Goal: Information Seeking & Learning: Learn about a topic

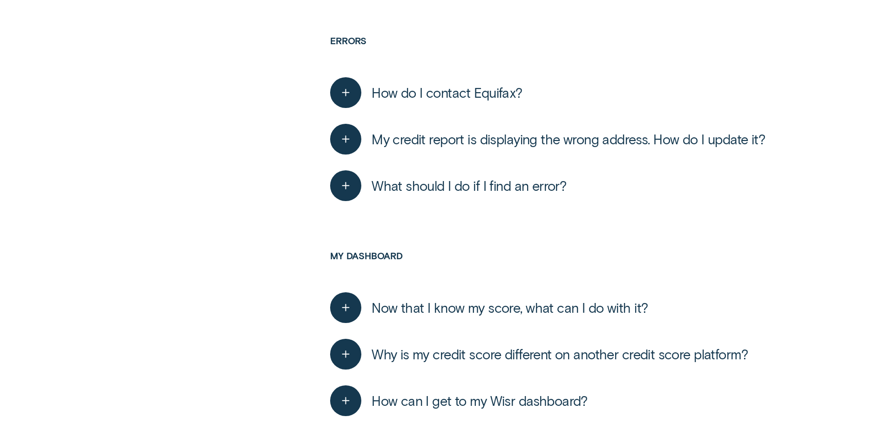
scroll to position [1630, 0]
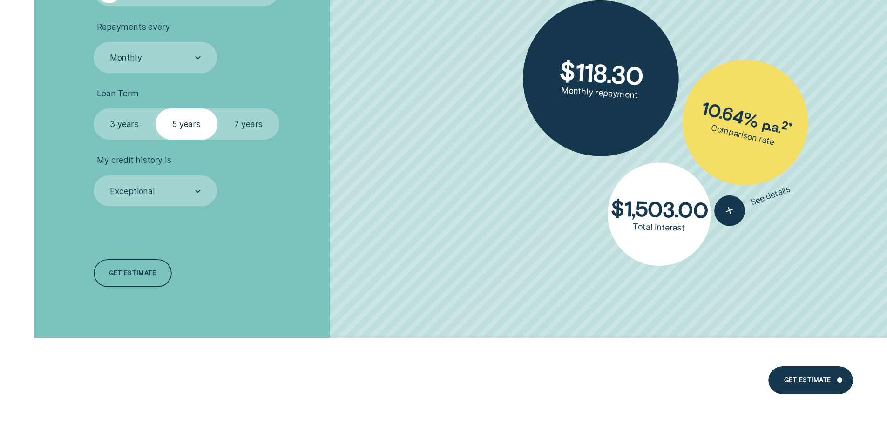
scroll to position [2247, 0]
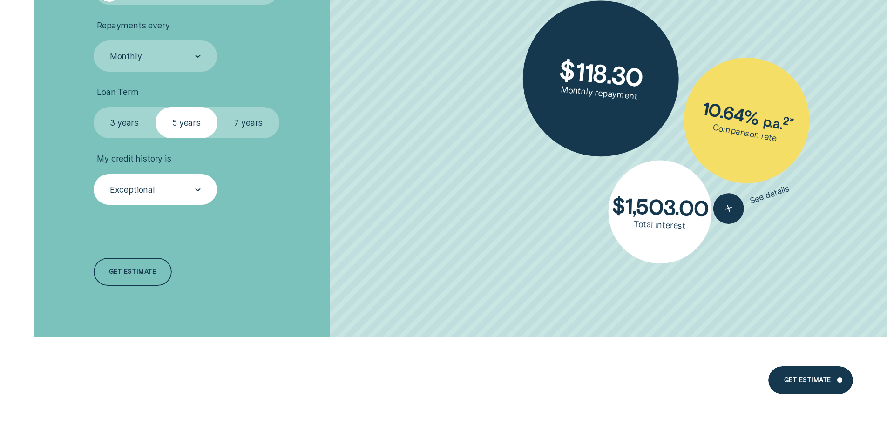
click at [195, 190] on icon at bounding box center [198, 190] width 6 height 3
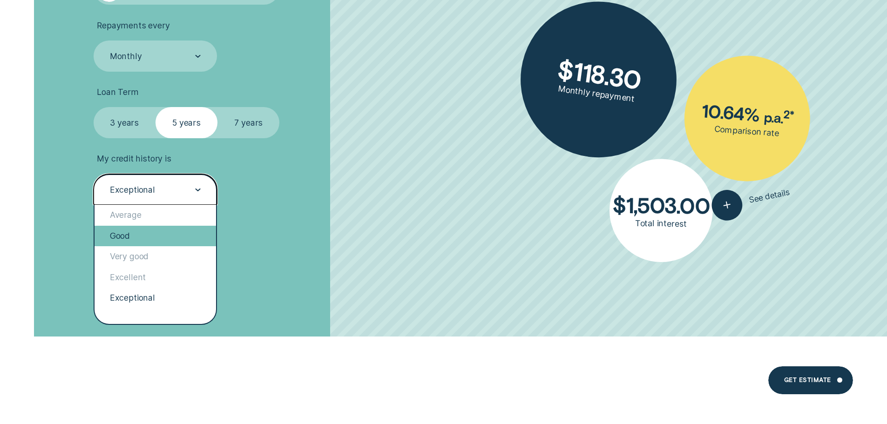
click at [157, 235] on div "Good" at bounding box center [156, 236] width 122 height 20
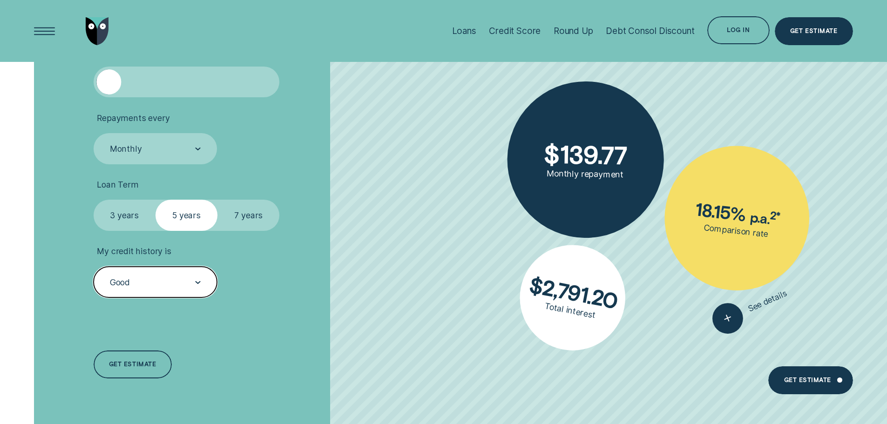
scroll to position [2154, 0]
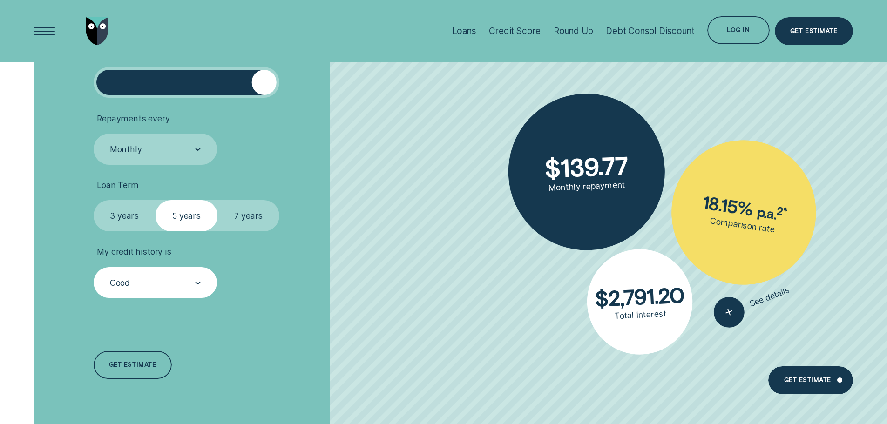
drag, startPoint x: 115, startPoint y: 86, endPoint x: 295, endPoint y: 93, distance: 179.9
click at [295, 93] on li "Loan Amount ( $5k - $63k ) $ 63,000" at bounding box center [237, 72] width 286 height 51
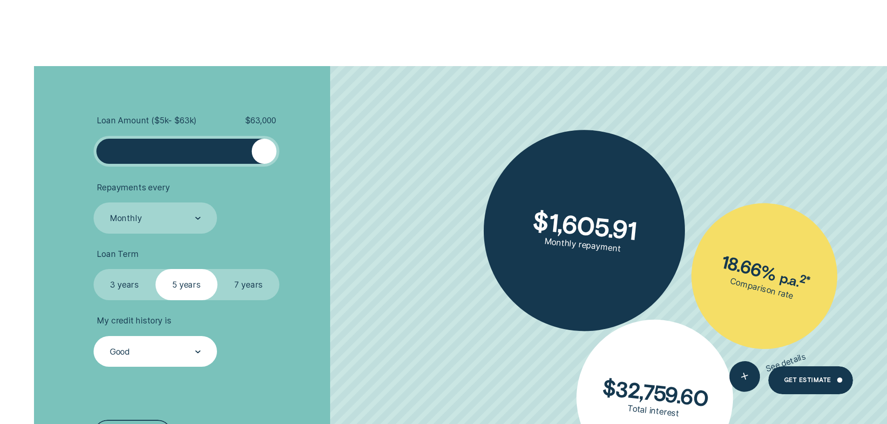
scroll to position [2108, 0]
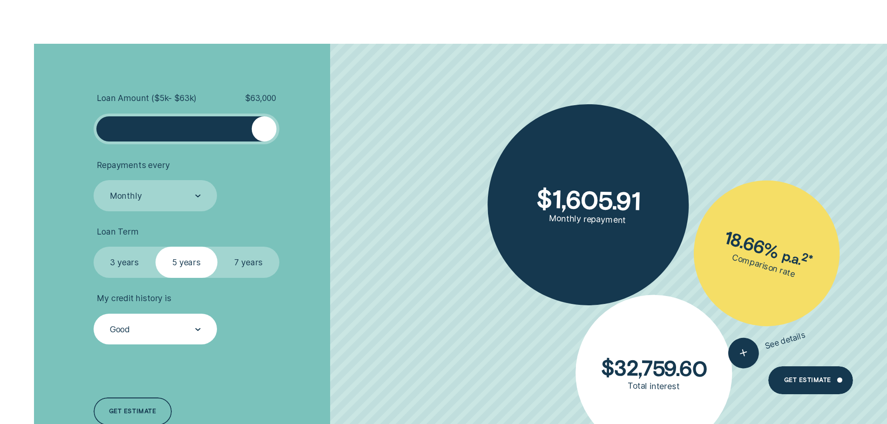
click at [242, 260] on label "7 years" at bounding box center [249, 262] width 62 height 31
click at [218, 247] on input "7 years" at bounding box center [218, 247] width 0 height 0
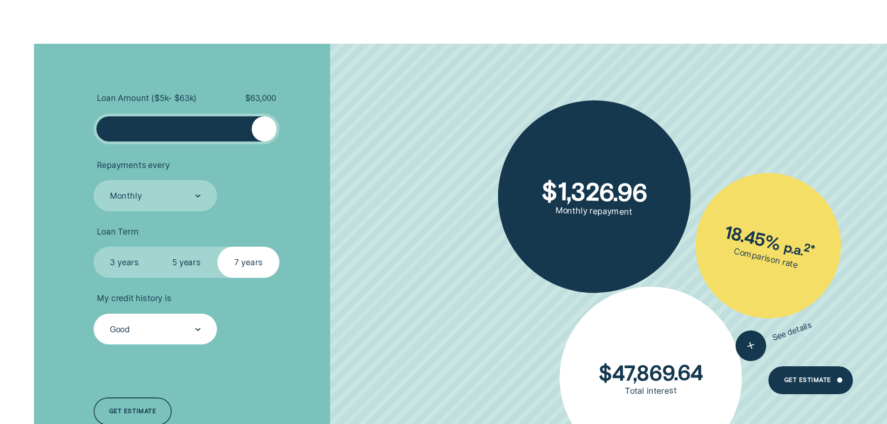
click at [191, 259] on label "5 years" at bounding box center [187, 262] width 62 height 31
click at [156, 247] on input "5 years" at bounding box center [156, 247] width 0 height 0
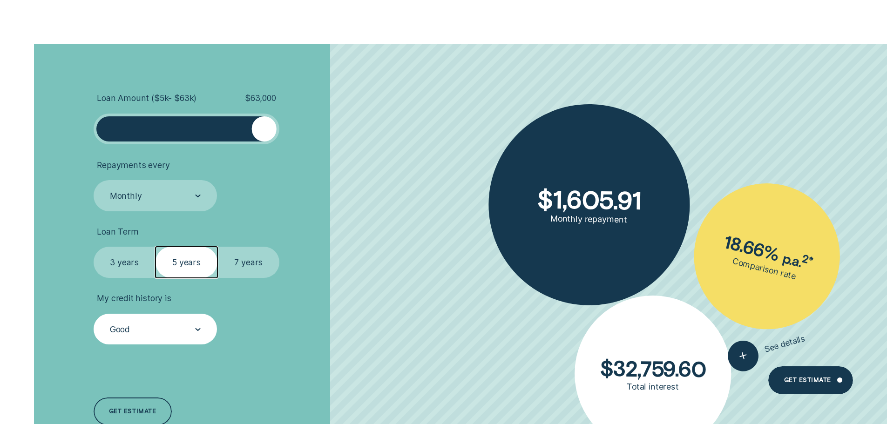
click at [117, 267] on label "3 years" at bounding box center [125, 262] width 62 height 31
click at [94, 247] on input "3 years" at bounding box center [94, 247] width 0 height 0
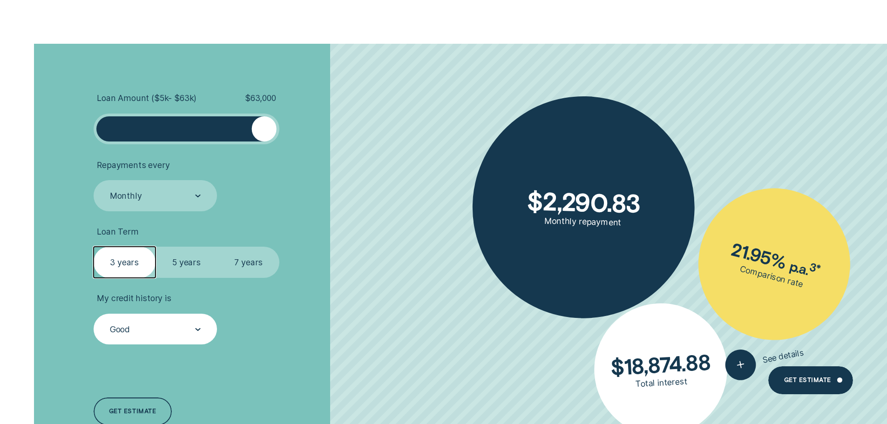
click at [181, 261] on label "5 years" at bounding box center [187, 262] width 62 height 31
click at [156, 247] on input "5 years" at bounding box center [156, 247] width 0 height 0
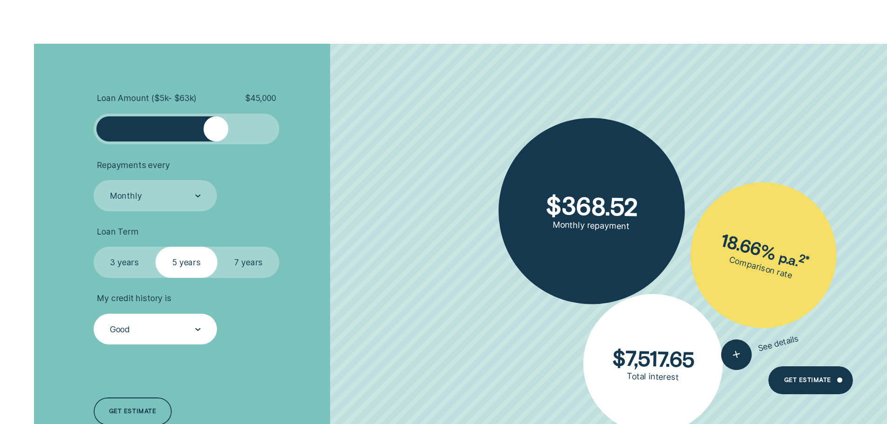
drag, startPoint x: 259, startPoint y: 128, endPoint x: 215, endPoint y: 142, distance: 45.5
click at [215, 142] on div at bounding box center [187, 129] width 186 height 31
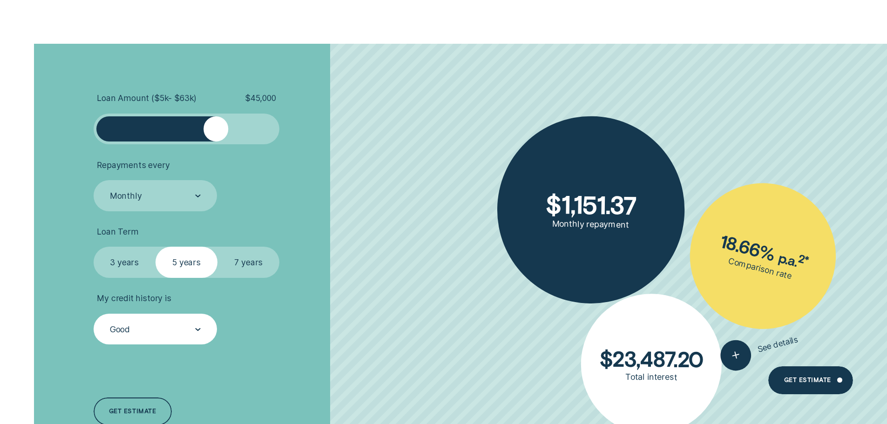
click at [125, 260] on label "3 years" at bounding box center [125, 262] width 62 height 31
click at [94, 247] on input "3 years" at bounding box center [94, 247] width 0 height 0
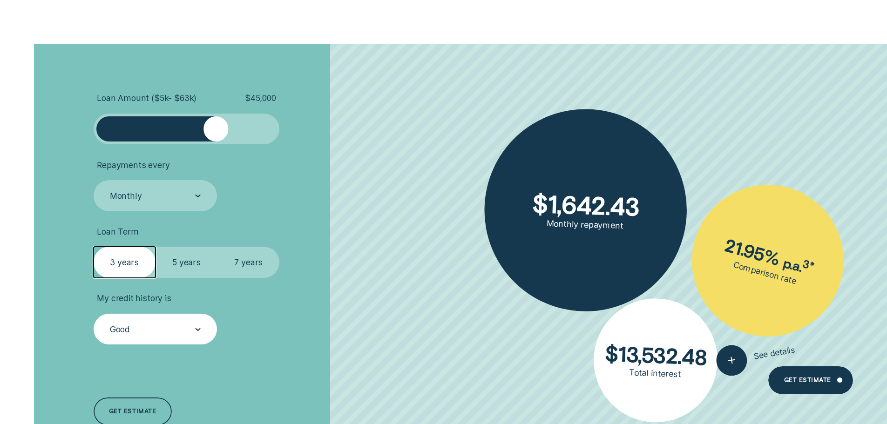
click at [183, 258] on label "5 years" at bounding box center [187, 262] width 62 height 31
click at [156, 247] on input "5 years" at bounding box center [156, 247] width 0 height 0
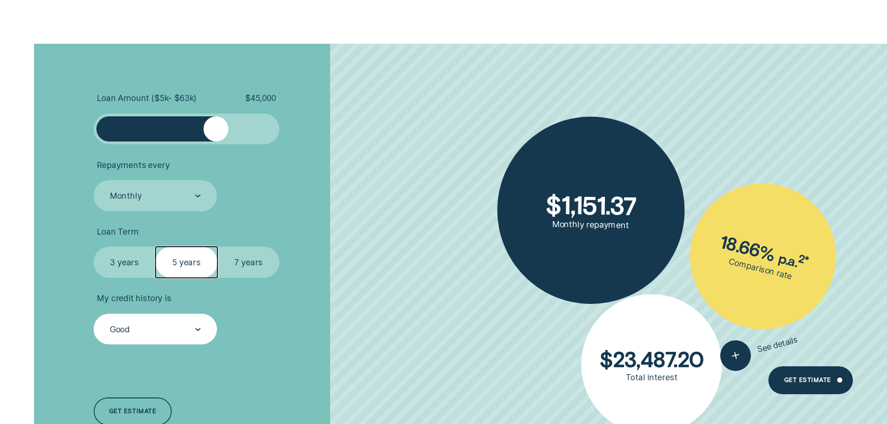
click at [193, 327] on div "Good" at bounding box center [155, 330] width 92 height 12
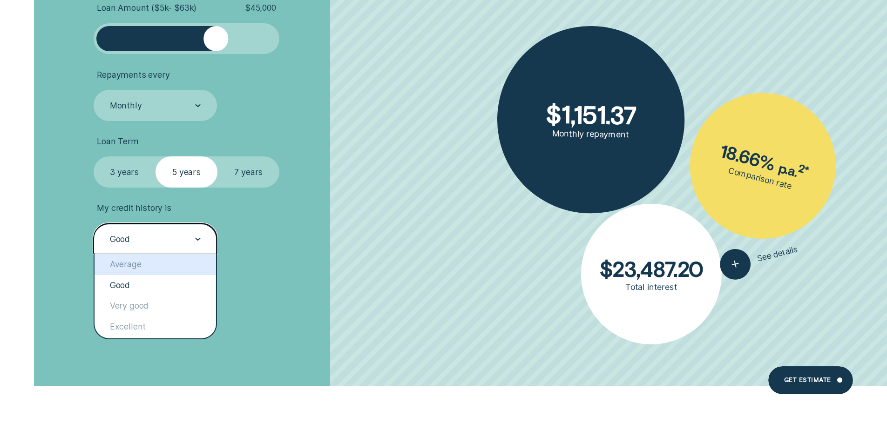
scroll to position [2247, 0]
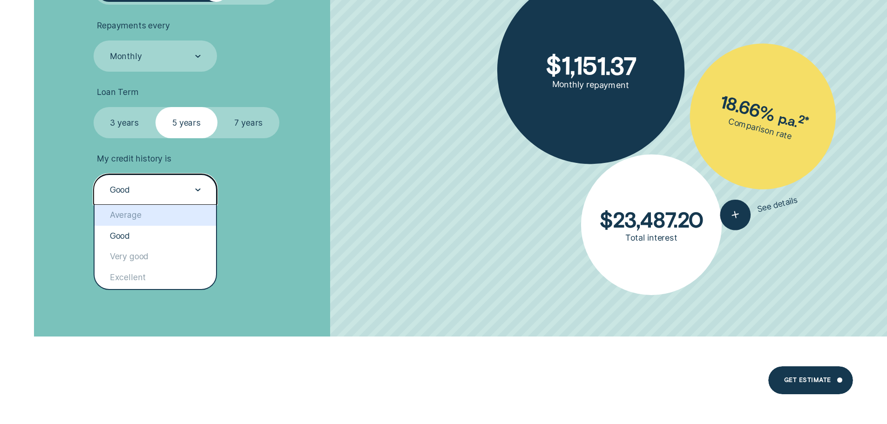
click at [197, 188] on div at bounding box center [198, 190] width 6 height 30
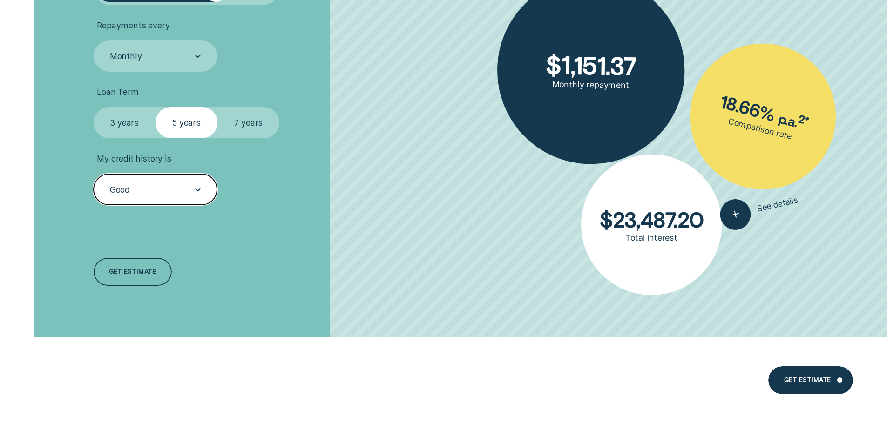
click at [197, 188] on div at bounding box center [198, 190] width 6 height 30
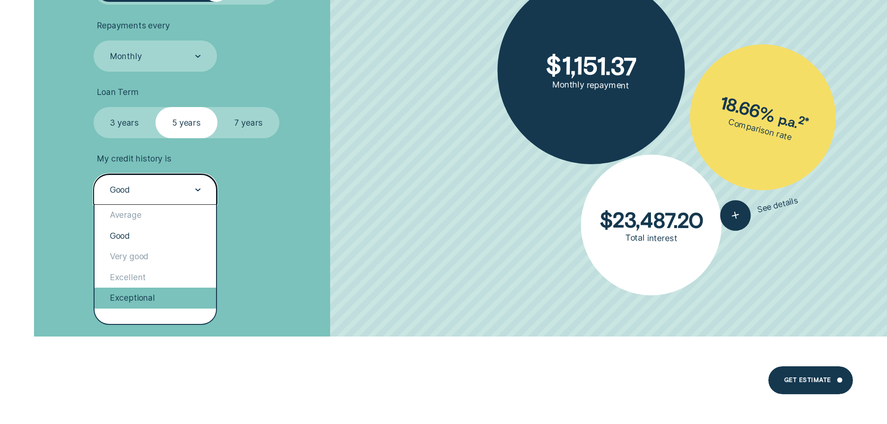
click at [146, 299] on div "Exceptional" at bounding box center [156, 298] width 122 height 20
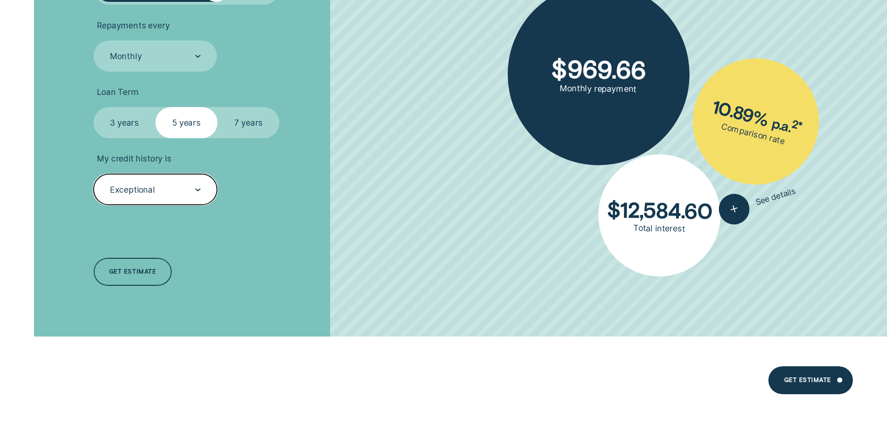
click at [192, 186] on div "Exceptional" at bounding box center [155, 190] width 92 height 12
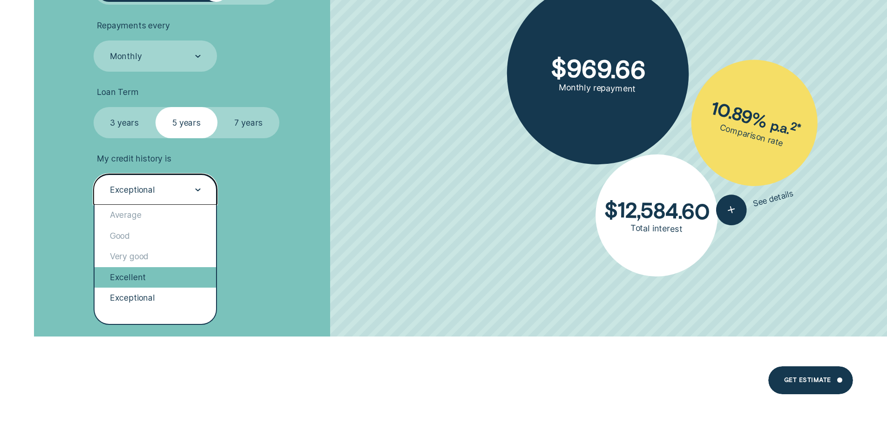
click at [142, 278] on div "Excellent" at bounding box center [156, 277] width 122 height 20
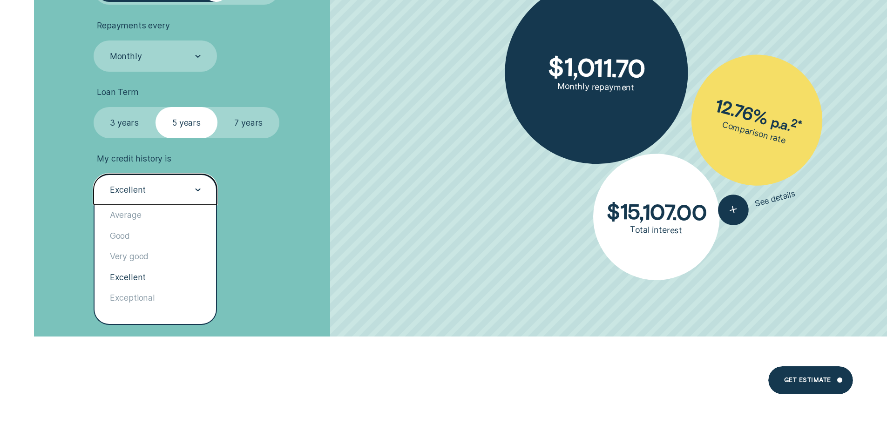
click at [197, 187] on div at bounding box center [198, 190] width 6 height 30
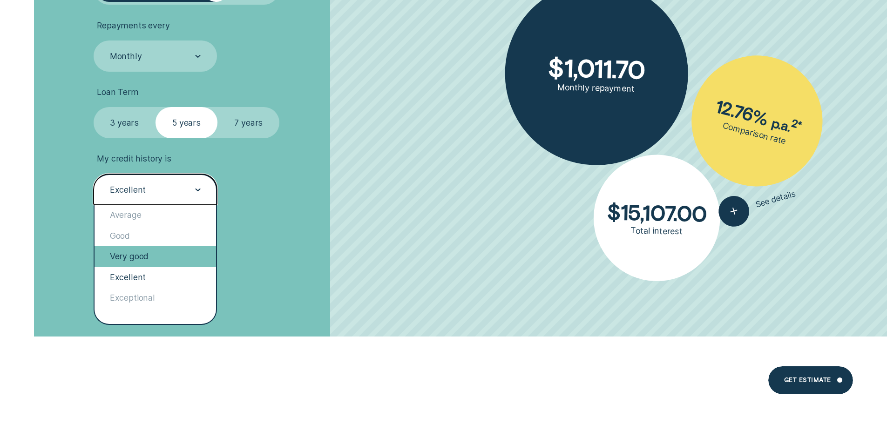
click at [154, 258] on div "Very good" at bounding box center [156, 256] width 122 height 20
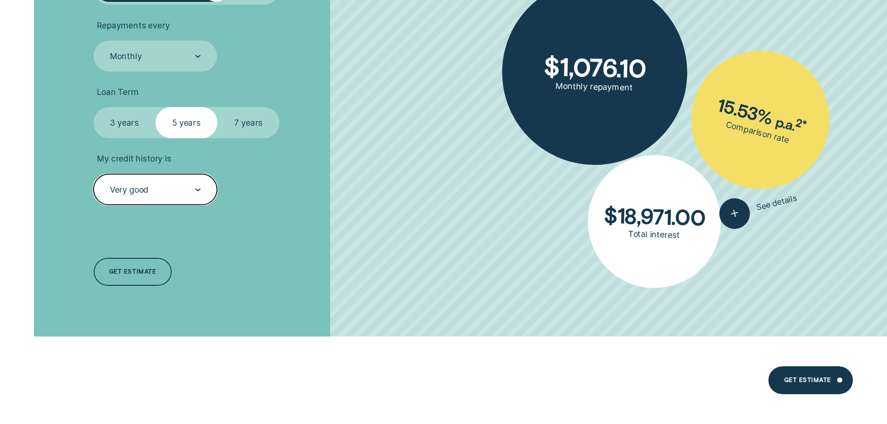
click at [203, 191] on div "Very good" at bounding box center [156, 189] width 124 height 31
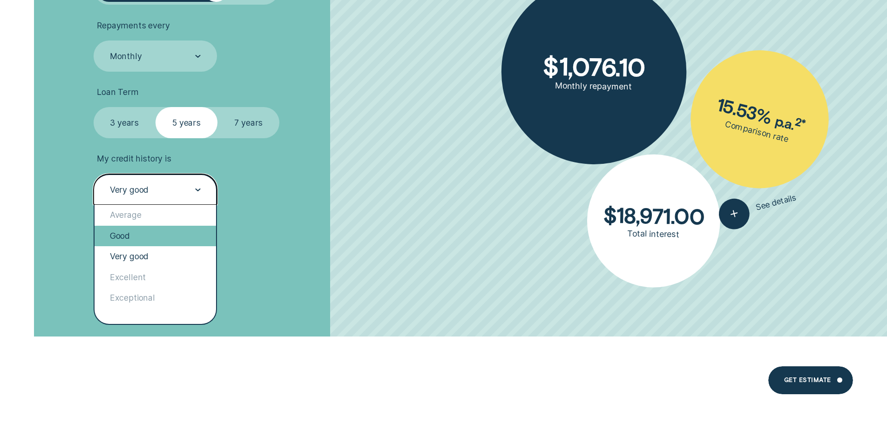
click at [145, 232] on div "Good" at bounding box center [156, 236] width 122 height 20
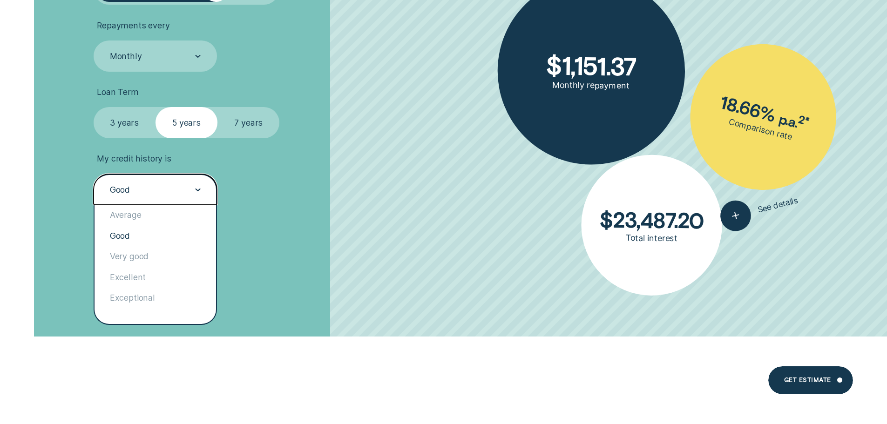
click at [191, 188] on div "Good" at bounding box center [155, 190] width 92 height 12
click at [148, 217] on div "Average" at bounding box center [156, 215] width 122 height 20
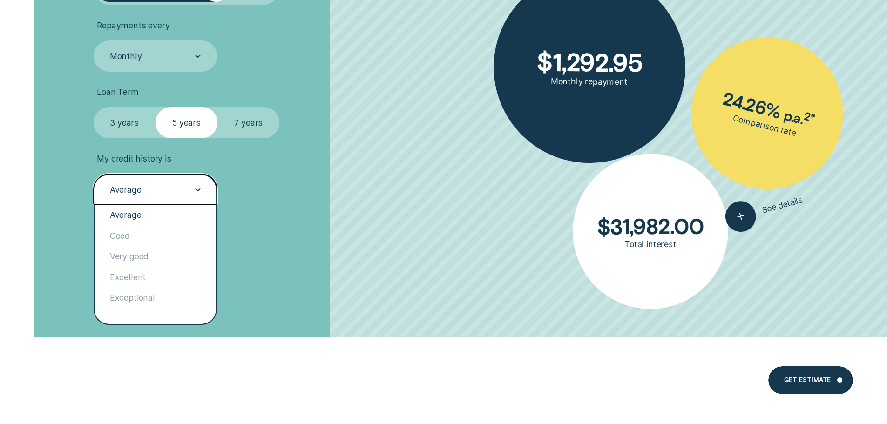
click at [201, 193] on div "Average" at bounding box center [156, 189] width 124 height 31
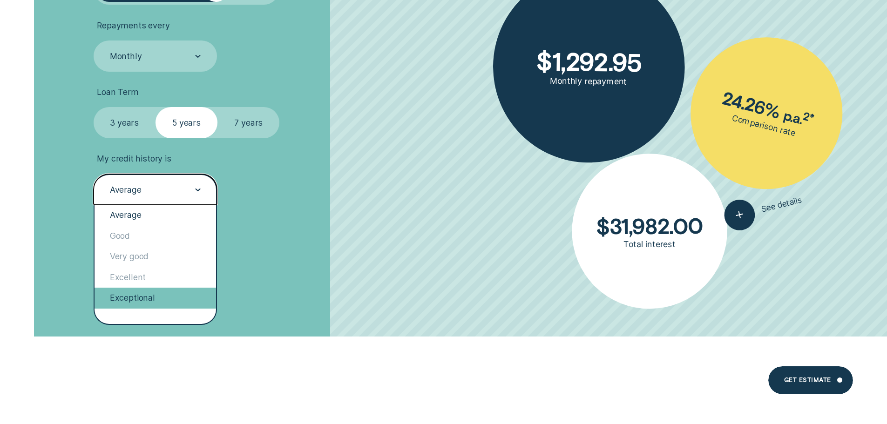
click at [145, 293] on div "Exceptional" at bounding box center [156, 298] width 122 height 20
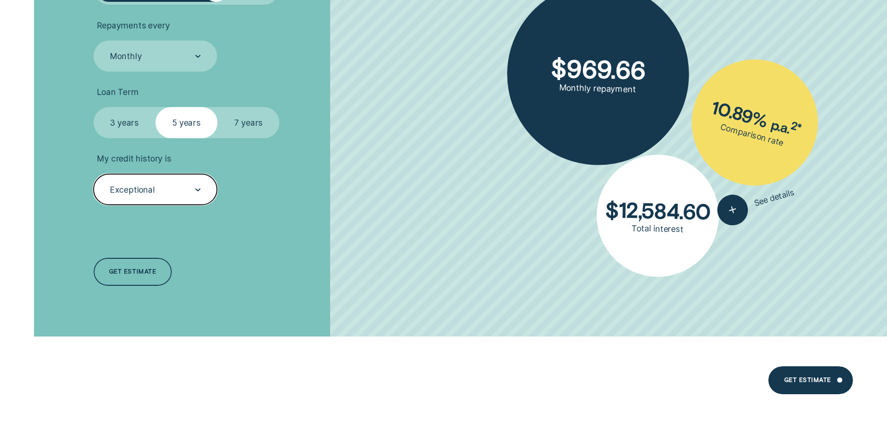
click at [203, 188] on div "Exceptional" at bounding box center [156, 189] width 124 height 31
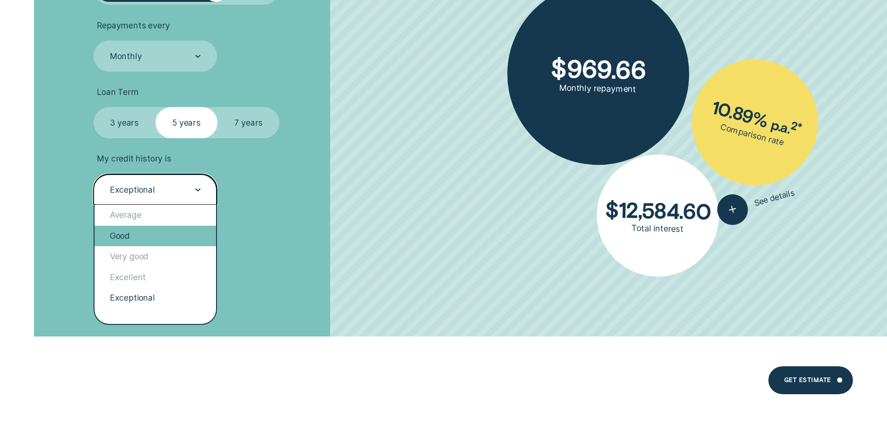
click at [126, 243] on div "Good" at bounding box center [156, 236] width 122 height 20
